Goal: Task Accomplishment & Management: Manage account settings

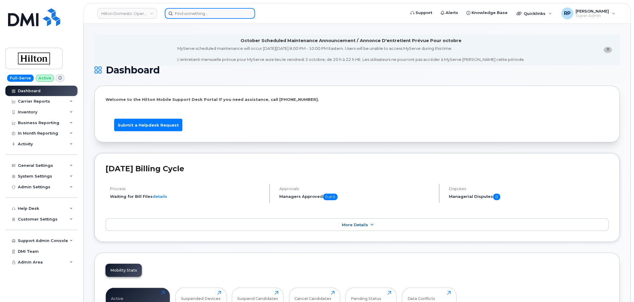
click at [189, 15] on input at bounding box center [210, 13] width 90 height 11
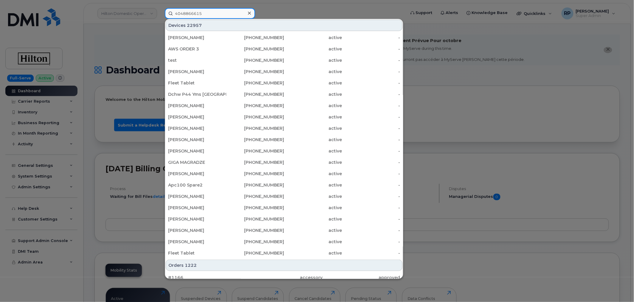
type input "4048866615"
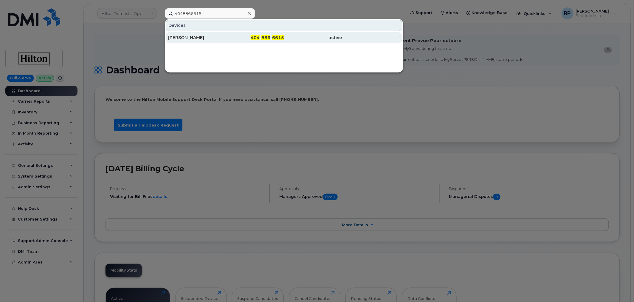
click at [216, 37] on div "[PERSON_NAME]" at bounding box center [197, 38] width 58 height 6
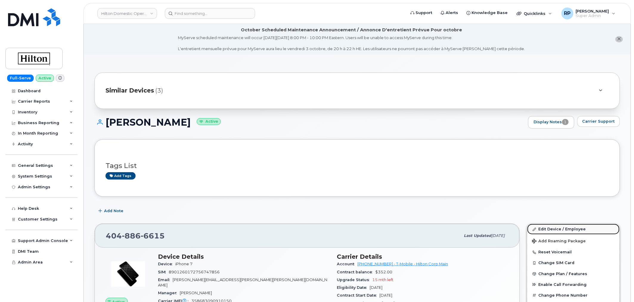
click at [555, 229] on link "Edit Device / Employee" at bounding box center [574, 229] width 92 height 11
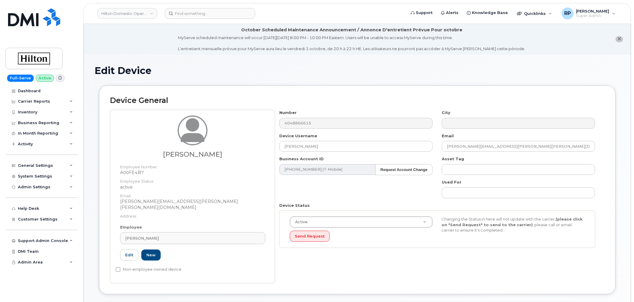
select select "34080332"
click at [161, 235] on div "[PERSON_NAME]" at bounding box center [192, 238] width 135 height 6
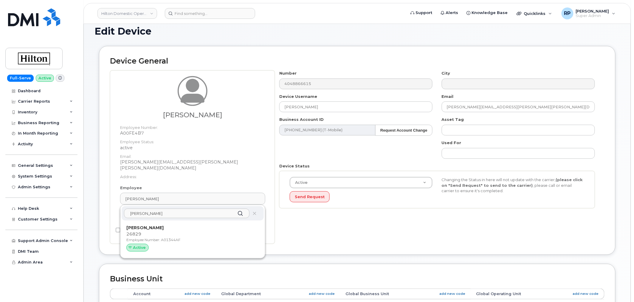
scroll to position [55, 0]
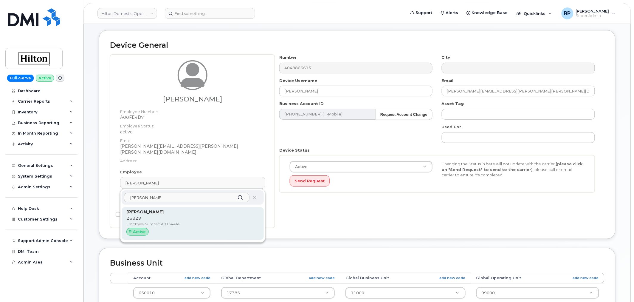
type input "tewanda"
click at [154, 209] on strong "Tewanda Henry" at bounding box center [144, 211] width 37 height 5
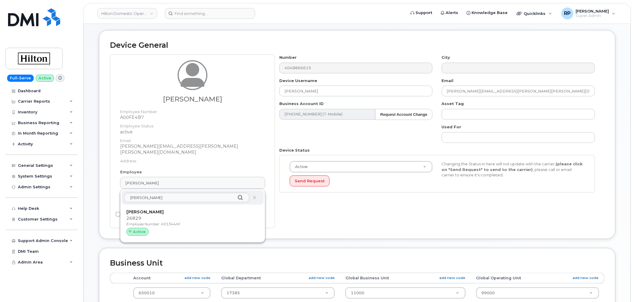
type input "A01344AF"
type input "Tewanda Henry"
type input "tewanda.henry@hilton.com"
select select "34080331"
type input "34542459"
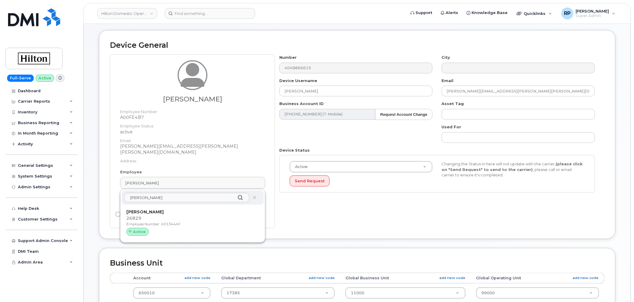
type input "34541989"
type input "34542203"
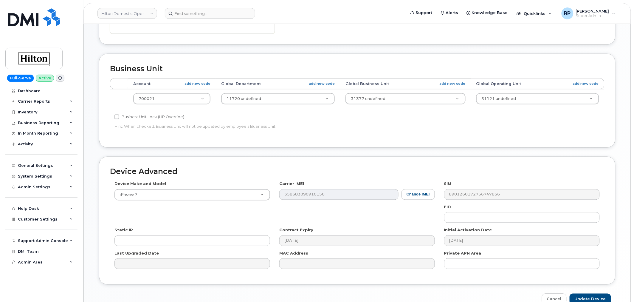
scroll to position [270, 0]
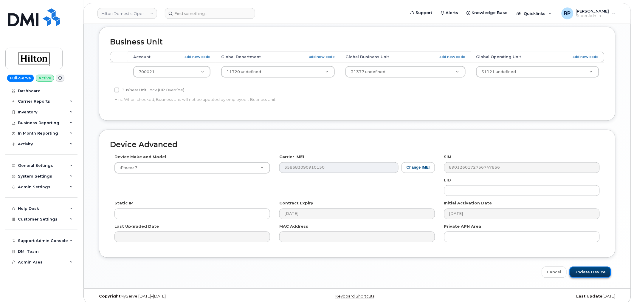
click at [590, 267] on input "Update Device" at bounding box center [590, 272] width 41 height 11
type input "Saving..."
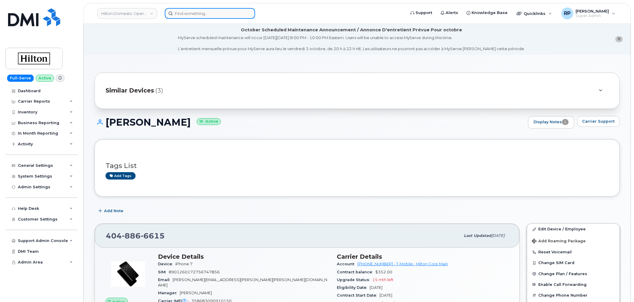
click at [213, 14] on input at bounding box center [210, 13] width 90 height 11
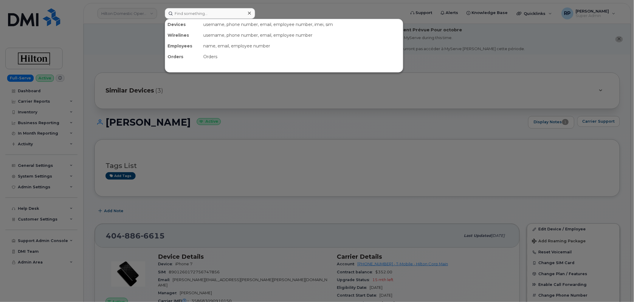
click at [91, 150] on div at bounding box center [317, 151] width 634 height 302
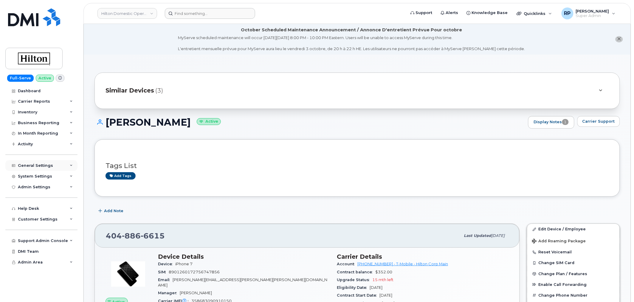
drag, startPoint x: 157, startPoint y: 1, endPoint x: 44, endPoint y: 167, distance: 201.1
click at [44, 167] on div "General Settings" at bounding box center [35, 165] width 35 height 5
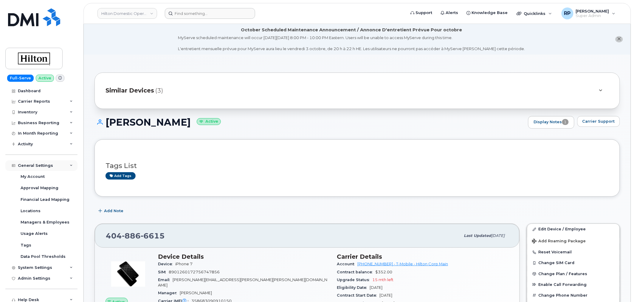
click at [44, 167] on div "General Settings" at bounding box center [35, 165] width 35 height 5
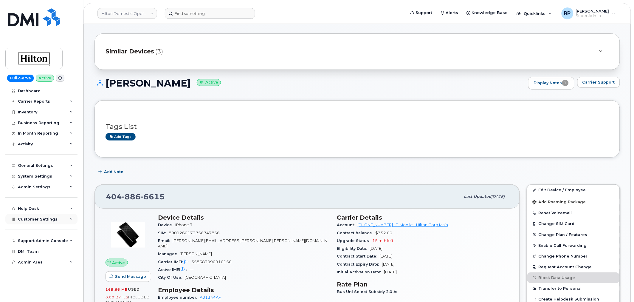
scroll to position [55, 0]
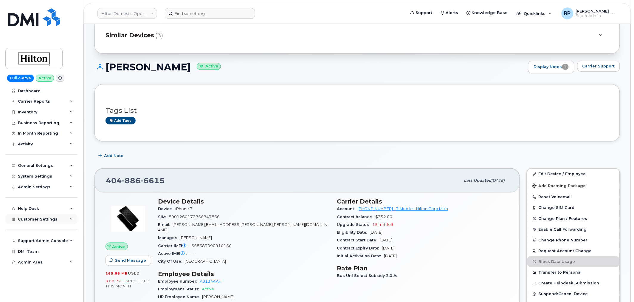
click at [36, 220] on span "Customer Settings" at bounding box center [38, 219] width 40 height 4
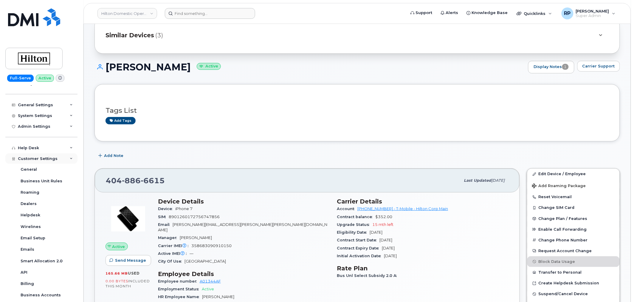
scroll to position [136, 0]
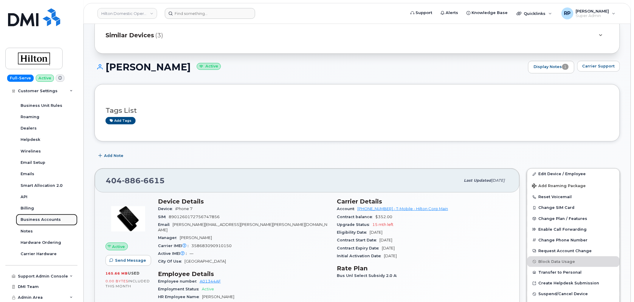
click at [36, 220] on div "Business Accounts" at bounding box center [41, 219] width 40 height 5
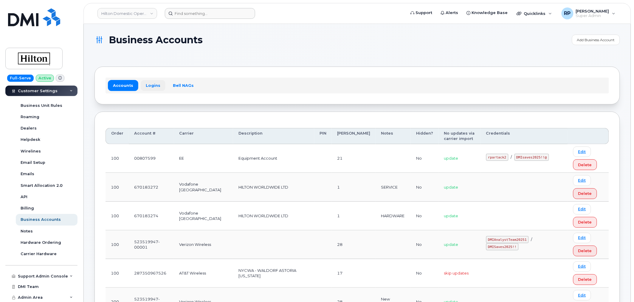
click at [152, 81] on link "Logins" at bounding box center [153, 85] width 25 height 11
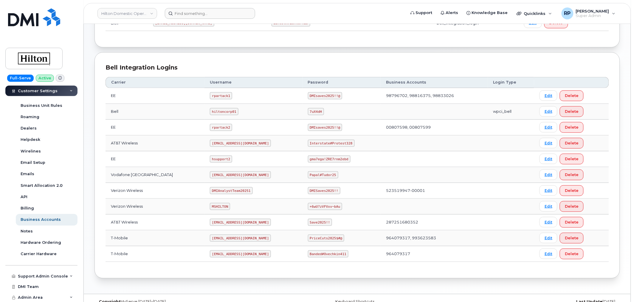
scroll to position [135, 0]
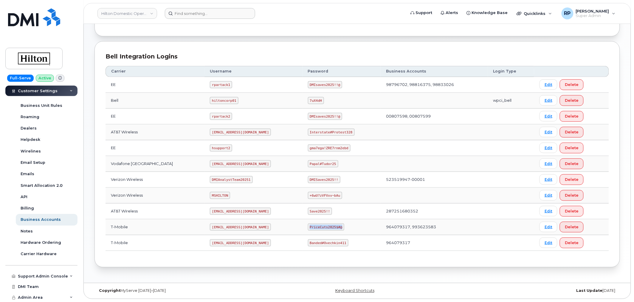
drag, startPoint x: 304, startPoint y: 228, endPoint x: 337, endPoint y: 228, distance: 32.5
click at [337, 228] on td "PriceCuts2025$#@" at bounding box center [342, 227] width 78 height 16
copy code "PriceCuts2025$#@"
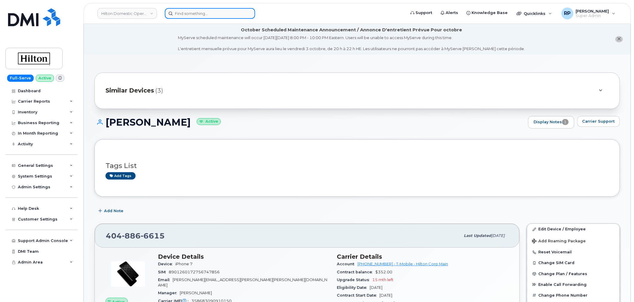
click at [201, 11] on input at bounding box center [210, 13] width 90 height 11
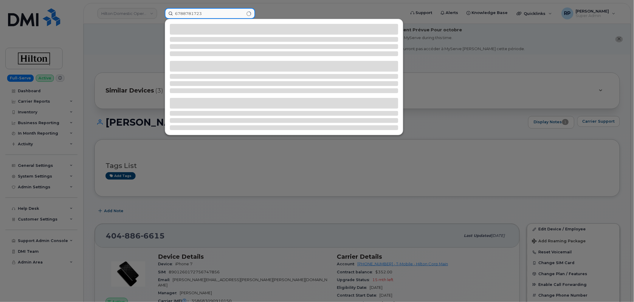
type input "6788781723"
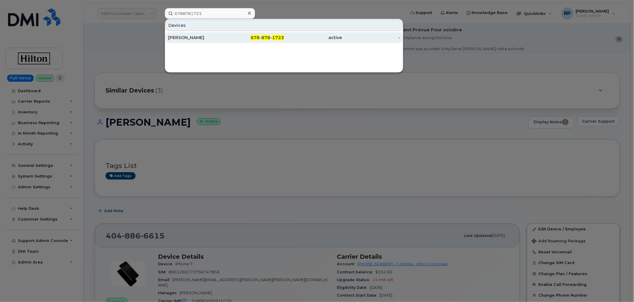
click at [210, 40] on div "[PERSON_NAME]" at bounding box center [197, 37] width 58 height 11
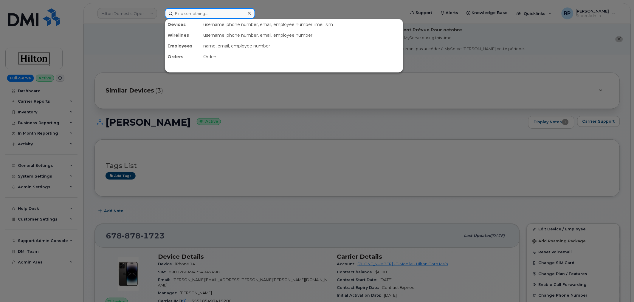
click at [196, 15] on input at bounding box center [210, 13] width 90 height 11
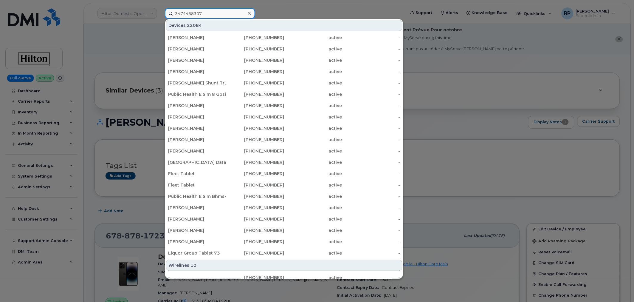
type input "3474468307"
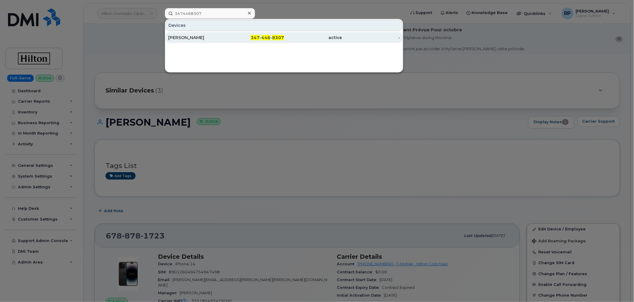
click at [228, 35] on div "347 - 446 - 8307" at bounding box center [255, 38] width 58 height 6
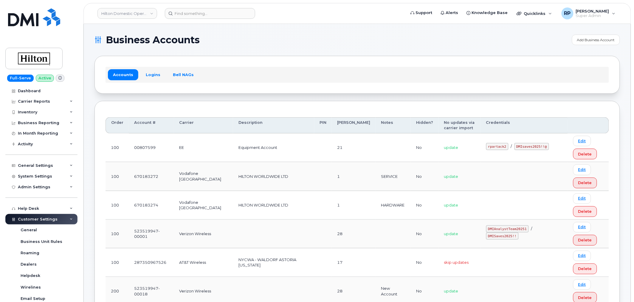
scroll to position [61, 0]
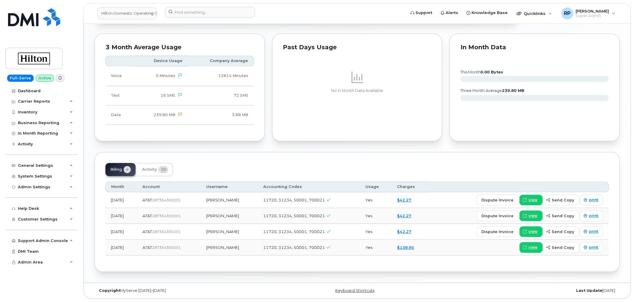
scroll to position [443, 0]
click at [228, 163] on div "Billing 4 Activity 10" at bounding box center [358, 169] width 504 height 13
click at [33, 91] on div "Dashboard" at bounding box center [29, 91] width 23 height 5
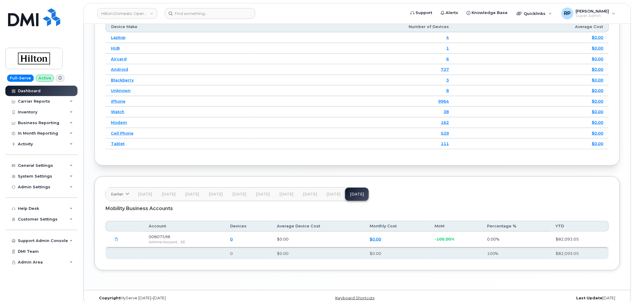
scroll to position [854, 0]
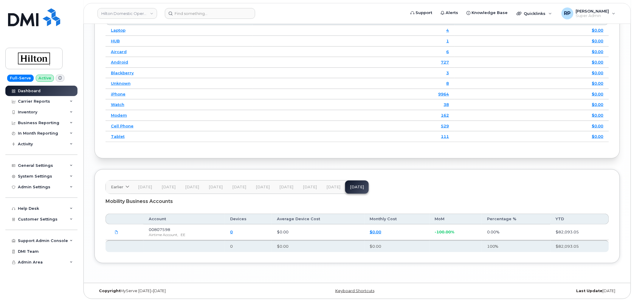
click at [289, 189] on button "Jul 25" at bounding box center [287, 186] width 24 height 13
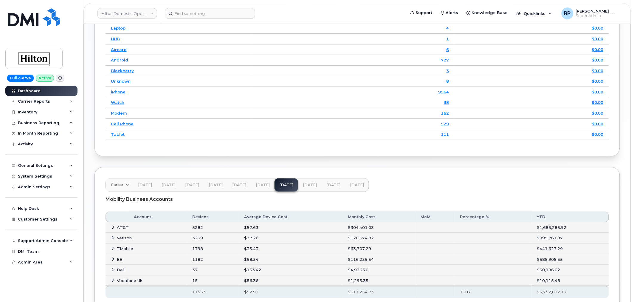
click at [114, 228] on icon at bounding box center [114, 227] width 4 height 4
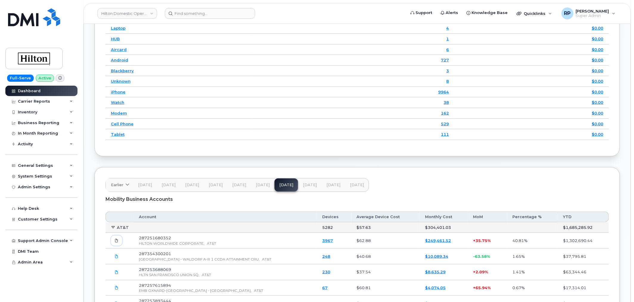
click at [115, 242] on icon at bounding box center [117, 241] width 4 height 4
click at [189, 13] on input at bounding box center [210, 13] width 90 height 11
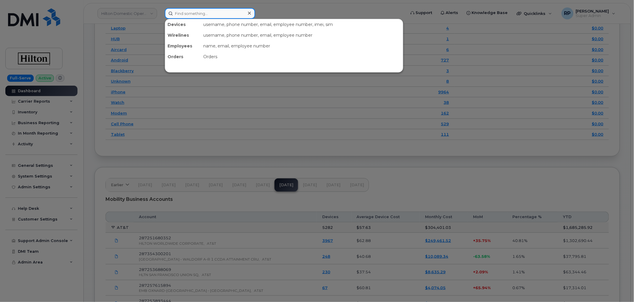
click at [223, 11] on input at bounding box center [210, 13] width 90 height 11
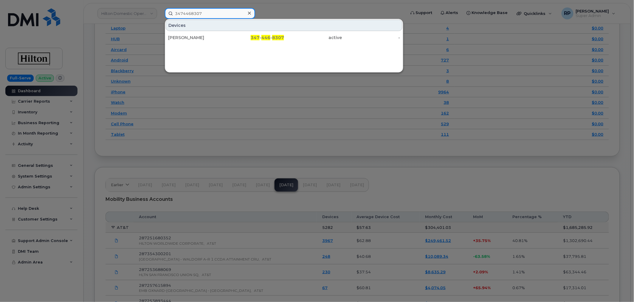
type input "3474468307"
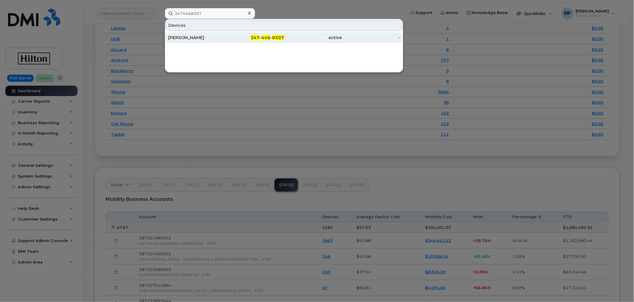
click at [224, 40] on div "BRET CAMPBELL" at bounding box center [197, 37] width 58 height 11
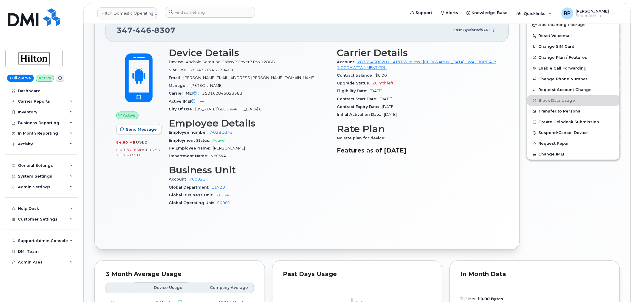
scroll to position [216, 0]
click at [34, 91] on div "Dashboard" at bounding box center [29, 91] width 23 height 5
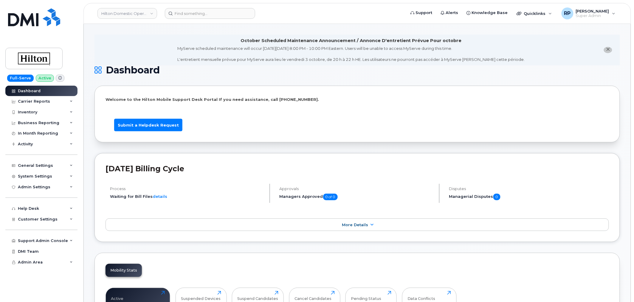
drag, startPoint x: 601, startPoint y: 0, endPoint x: 389, endPoint y: 130, distance: 249.0
click at [389, 130] on li "Submit a Helpdesk Request" at bounding box center [357, 122] width 501 height 18
